Goal: Task Accomplishment & Management: Complete application form

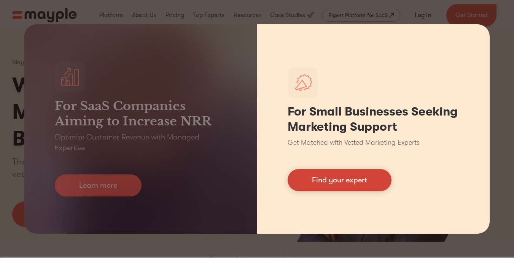
click at [331, 184] on link "Find your expert" at bounding box center [340, 180] width 104 height 22
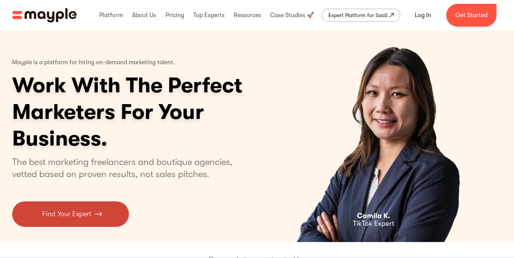
click at [67, 213] on p "Find Your Expert" at bounding box center [66, 214] width 49 height 10
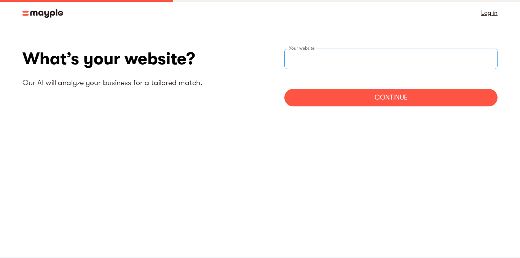
click at [341, 60] on input "websiteStep" at bounding box center [390, 59] width 213 height 21
type input "https://hubxpert.com"
click at [346, 96] on div "Continue" at bounding box center [390, 98] width 213 height 18
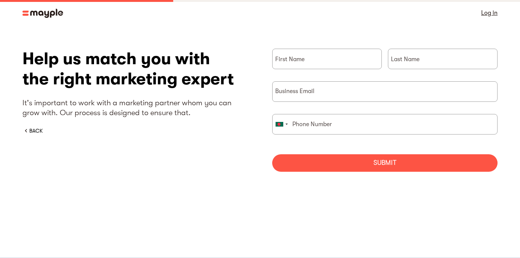
click at [319, 166] on div "Submit" at bounding box center [384, 164] width 225 height 18
click at [312, 62] on input "briefForm" at bounding box center [327, 59] width 110 height 21
type input "Ratul"
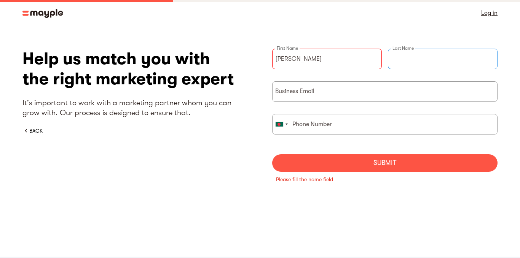
click at [411, 60] on input "briefForm" at bounding box center [443, 59] width 110 height 21
type input "Rahman"
click at [340, 85] on input "briefForm" at bounding box center [384, 91] width 225 height 21
click at [315, 175] on div "Please fill the name field" at bounding box center [384, 179] width 225 height 15
click at [322, 167] on div "Submit" at bounding box center [384, 164] width 225 height 18
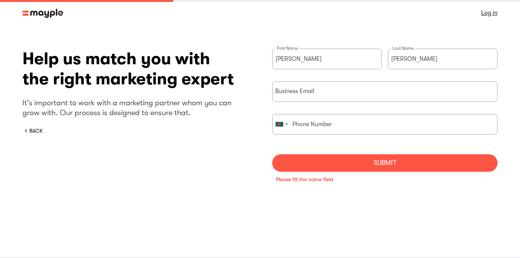
click at [273, 104] on form "Ratul First Name Rahman Last Name Business Email United States +1 United Kingdo…" at bounding box center [384, 110] width 225 height 123
click at [293, 94] on input "briefForm" at bounding box center [384, 91] width 225 height 21
type input "shuvo@hubxpert.com"
click at [309, 160] on div "Submit" at bounding box center [384, 164] width 225 height 18
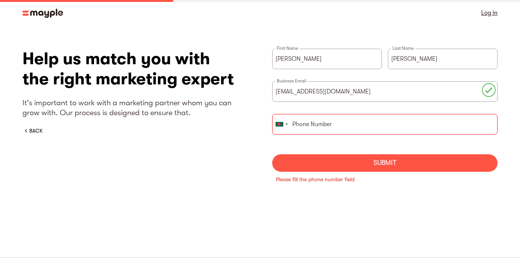
click at [317, 176] on div "Please fill the phone number field" at bounding box center [385, 180] width 218 height 8
click at [49, 17] on img at bounding box center [42, 13] width 41 height 9
